Goal: Find specific page/section

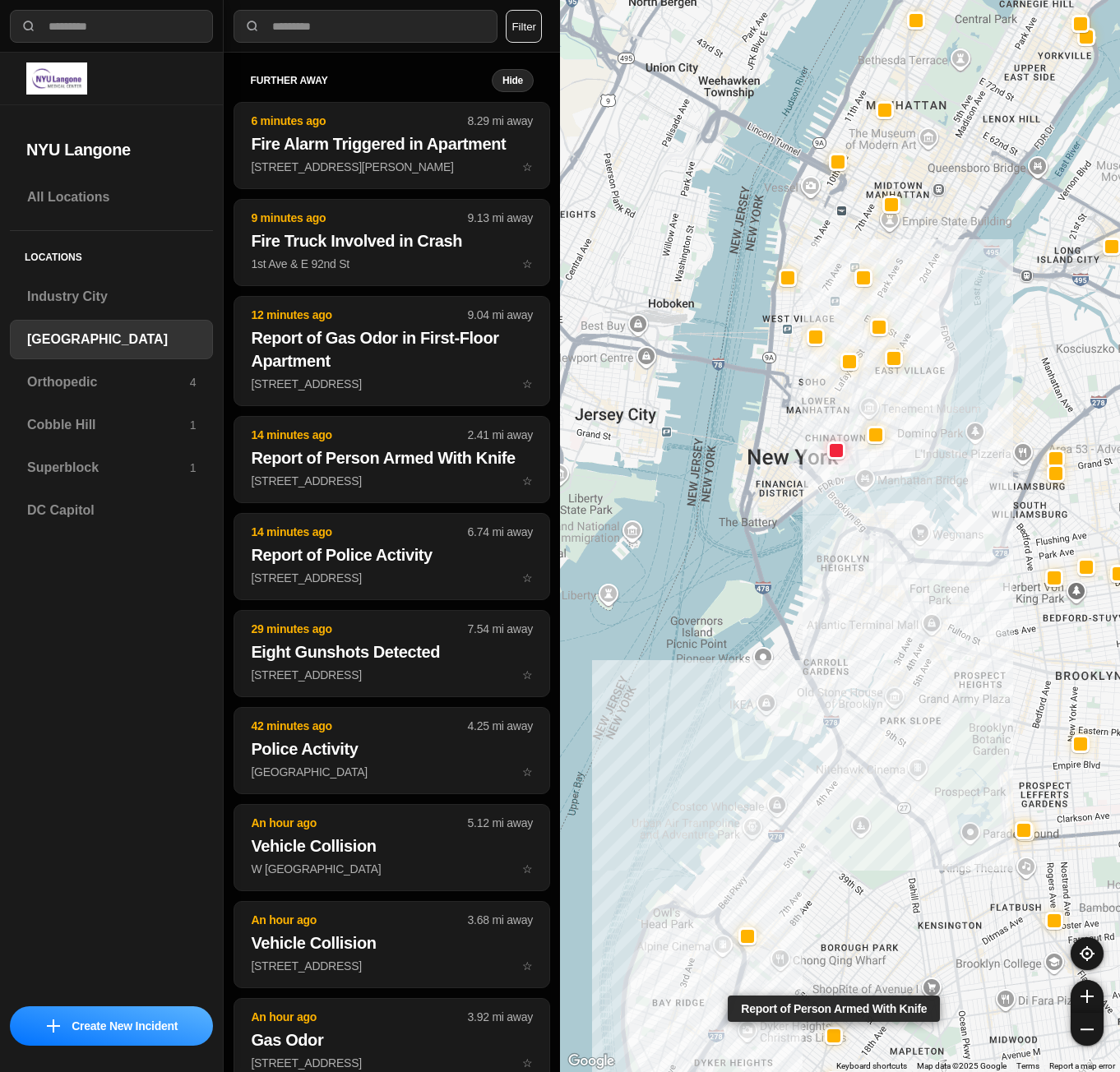
select select "*"
click at [75, 476] on h3 "Superblock" at bounding box center [108, 468] width 163 height 20
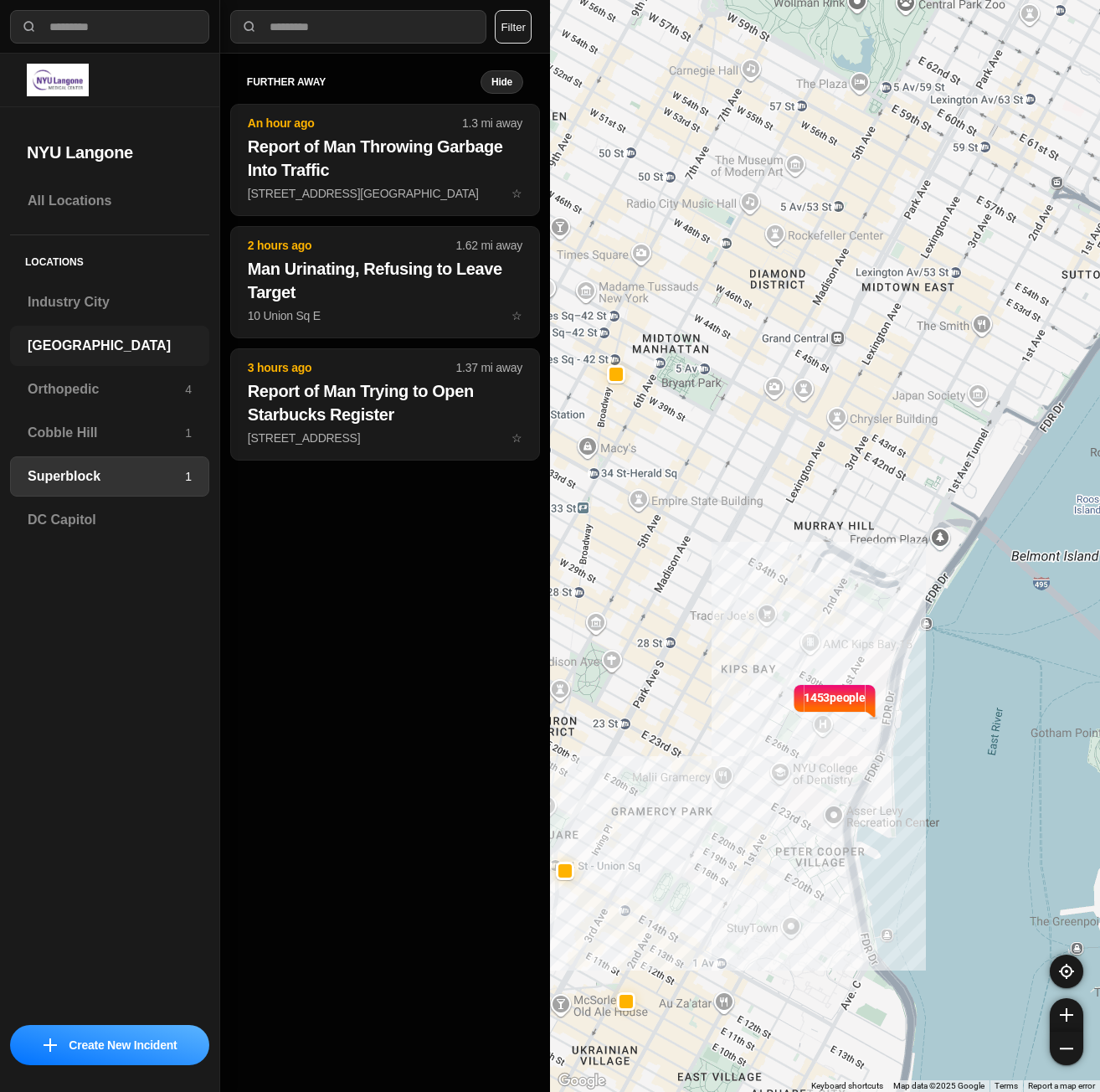
click at [106, 361] on div "[GEOGRAPHIC_DATA]" at bounding box center [110, 346] width 199 height 40
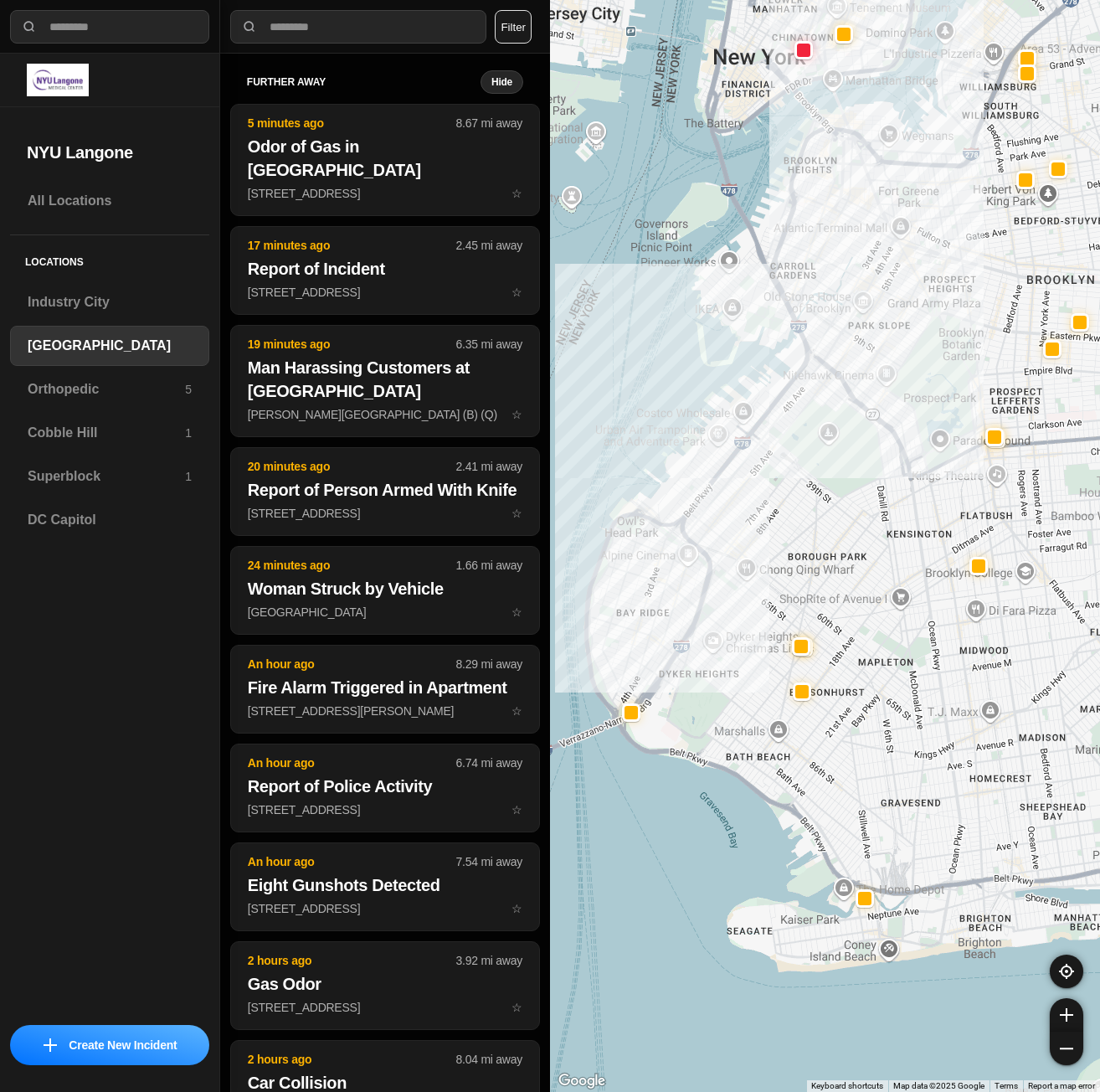
click at [48, 784] on div "All Locations Locations [GEOGRAPHIC_DATA] [GEOGRAPHIC_DATA] Orthopedic 5 [GEOGR…" at bounding box center [110, 598] width 219 height 834
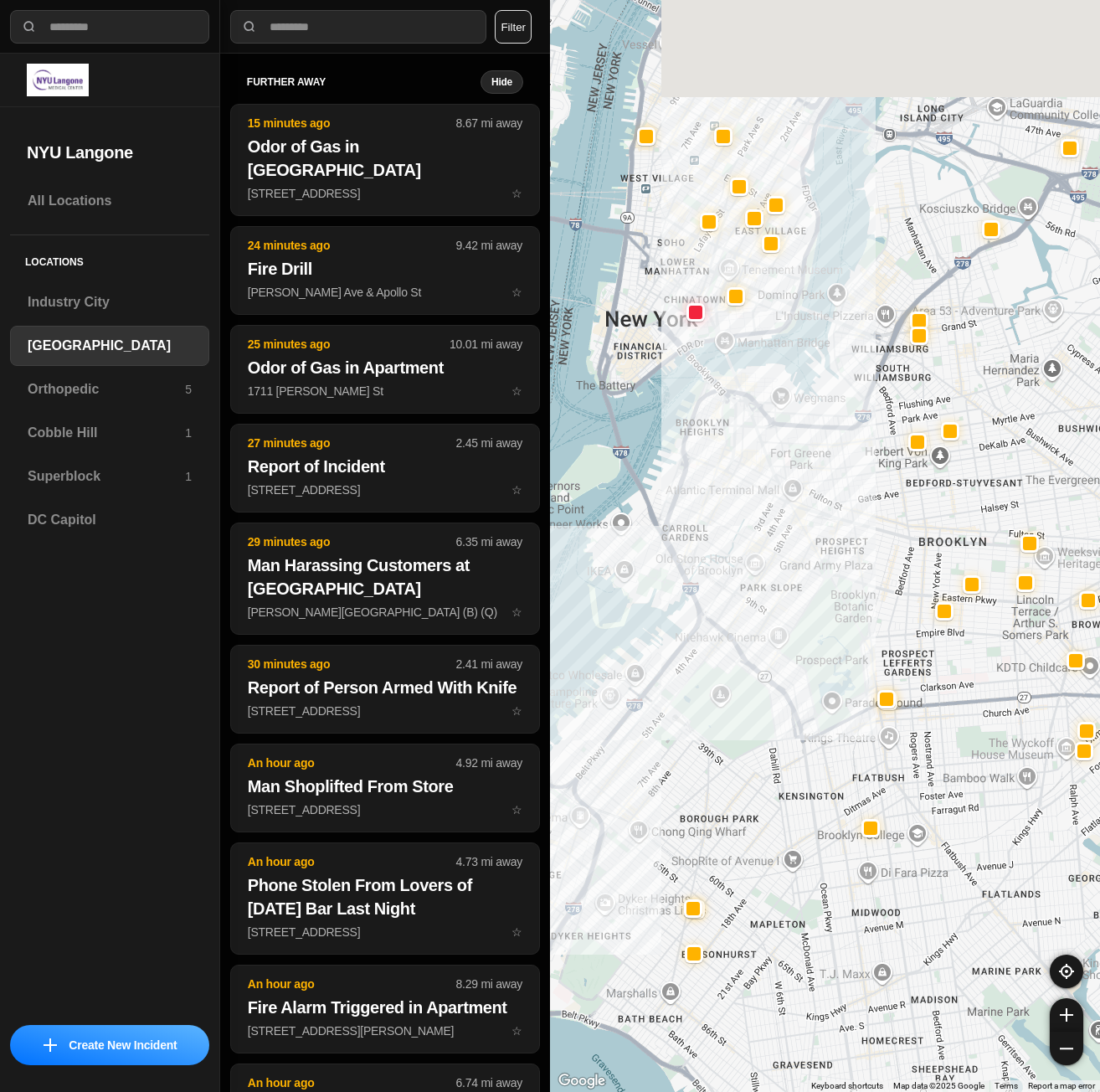
drag, startPoint x: 726, startPoint y: 466, endPoint x: 749, endPoint y: 506, distance: 46.1
click at [742, 525] on div at bounding box center [824, 546] width 550 height 1092
